Goal: Task Accomplishment & Management: Use online tool/utility

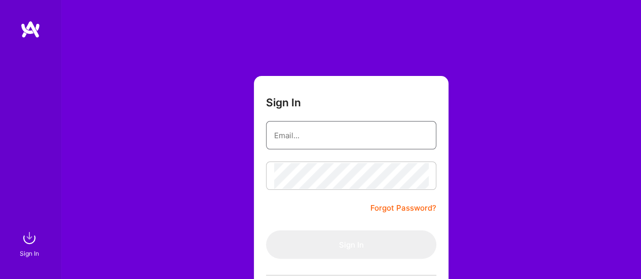
drag, startPoint x: 0, startPoint y: 0, endPoint x: 311, endPoint y: 136, distance: 339.6
click at [311, 136] on input "email" at bounding box center [351, 136] width 154 height 26
type input "[EMAIL_ADDRESS][DOMAIN_NAME]"
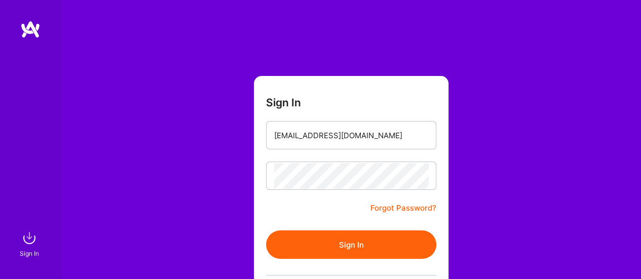
click at [352, 245] on button "Sign In" at bounding box center [351, 245] width 170 height 28
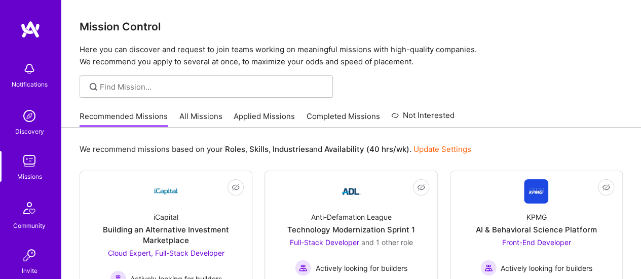
click at [194, 113] on link "All Missions" at bounding box center [200, 119] width 43 height 17
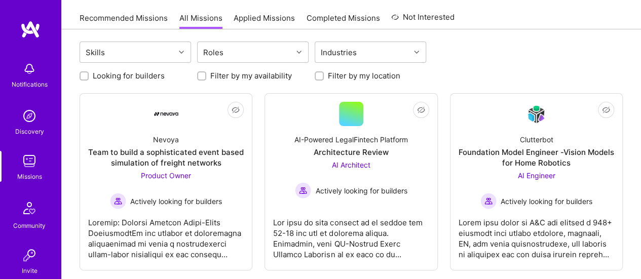
scroll to position [103, 0]
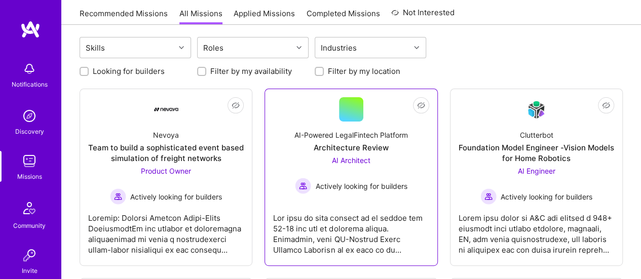
click at [349, 135] on div "AI-Powered LegalFintech Platform" at bounding box center [352, 135] width 114 height 11
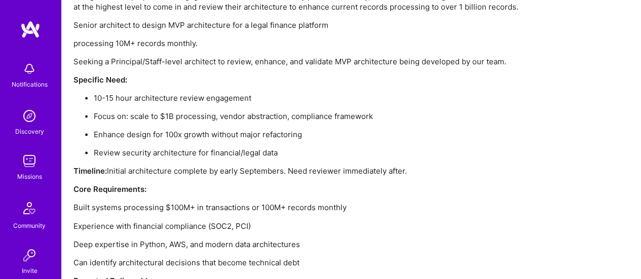
scroll to position [759, 0]
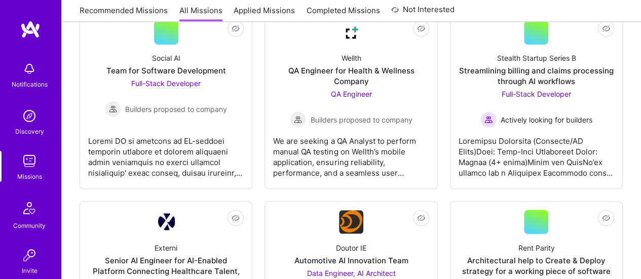
scroll to position [103, 0]
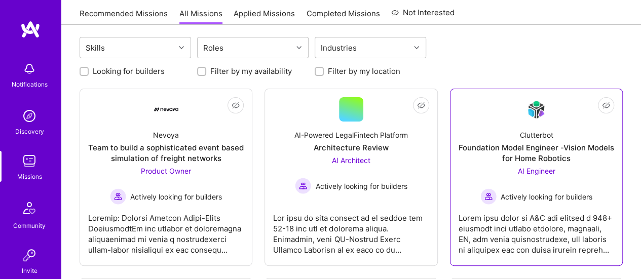
click at [528, 167] on span "AI Engineer" at bounding box center [537, 171] width 38 height 9
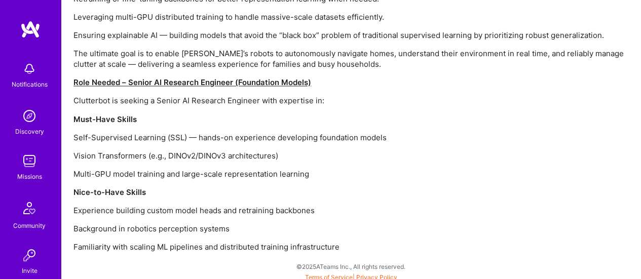
scroll to position [856, 0]
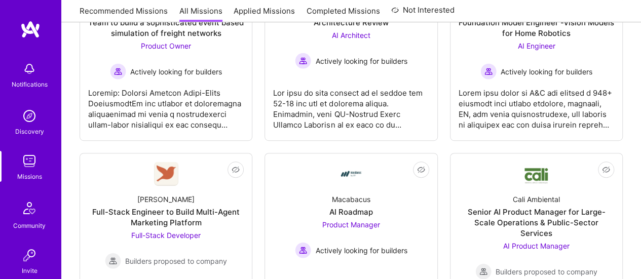
scroll to position [245, 0]
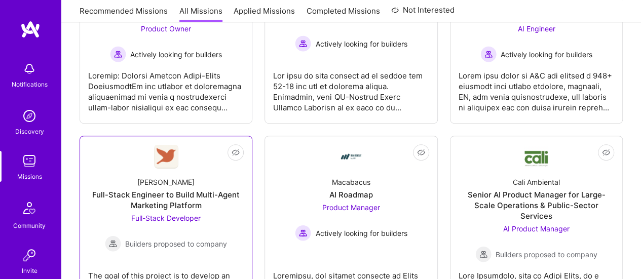
click at [145, 206] on div "Full-Stack Engineer to Build Multi-Agent Marketing Platform" at bounding box center [166, 200] width 156 height 21
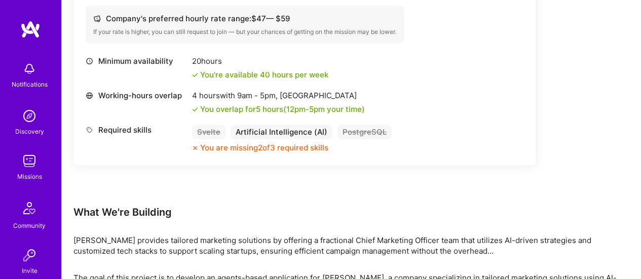
scroll to position [435, 0]
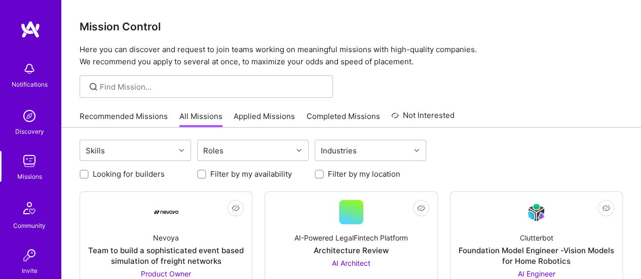
click at [130, 113] on link "Recommended Missions" at bounding box center [124, 119] width 88 height 17
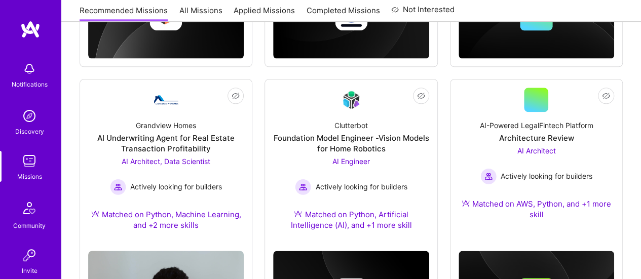
scroll to position [619, 0]
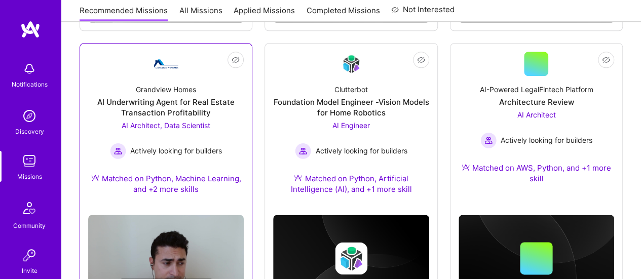
click at [203, 121] on span "AI Architect, Data Scientist" at bounding box center [166, 125] width 89 height 9
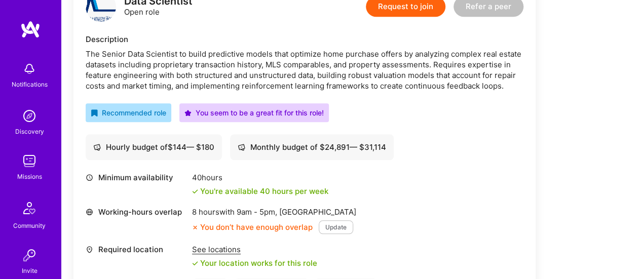
scroll to position [285, 0]
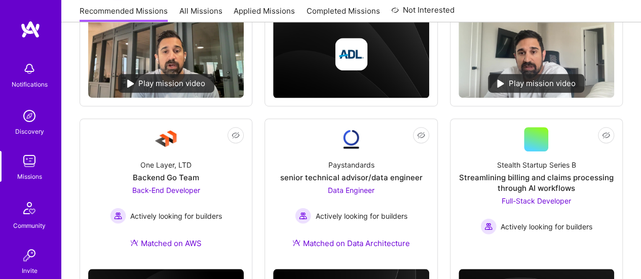
scroll to position [619, 0]
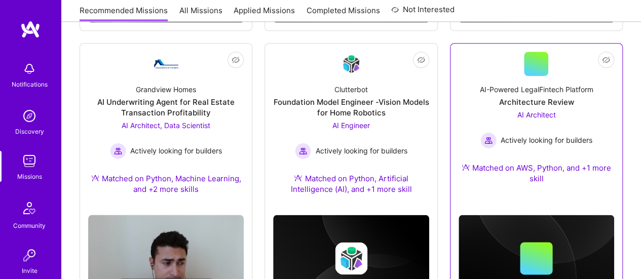
click at [535, 111] on span "AI Architect" at bounding box center [536, 115] width 39 height 9
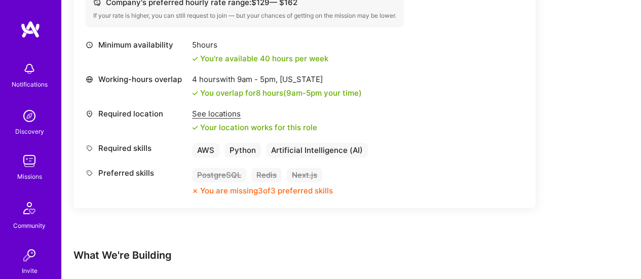
scroll to position [434, 0]
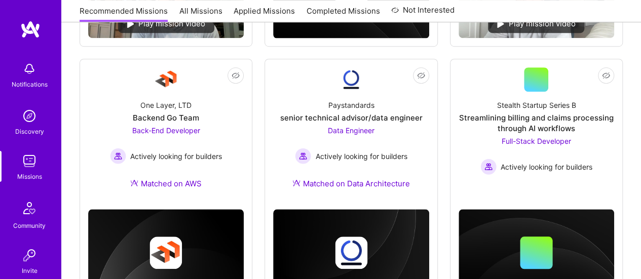
scroll to position [338, 0]
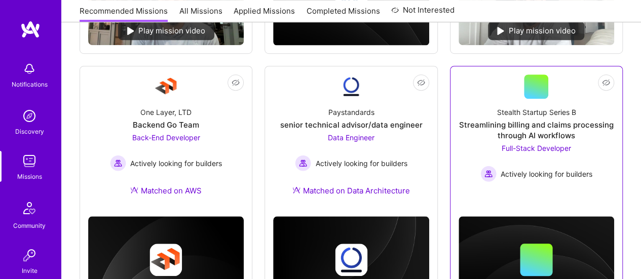
click at [507, 126] on div "Streamlining billing and claims processing through AI workflows" at bounding box center [537, 130] width 156 height 21
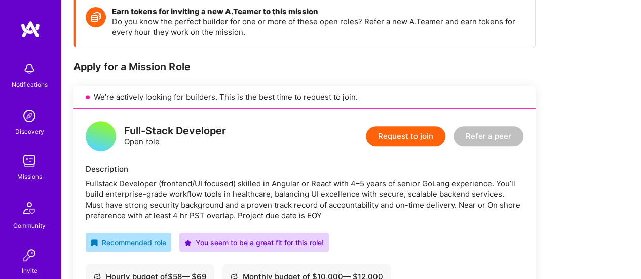
scroll to position [185, 0]
